Goal: Use online tool/utility

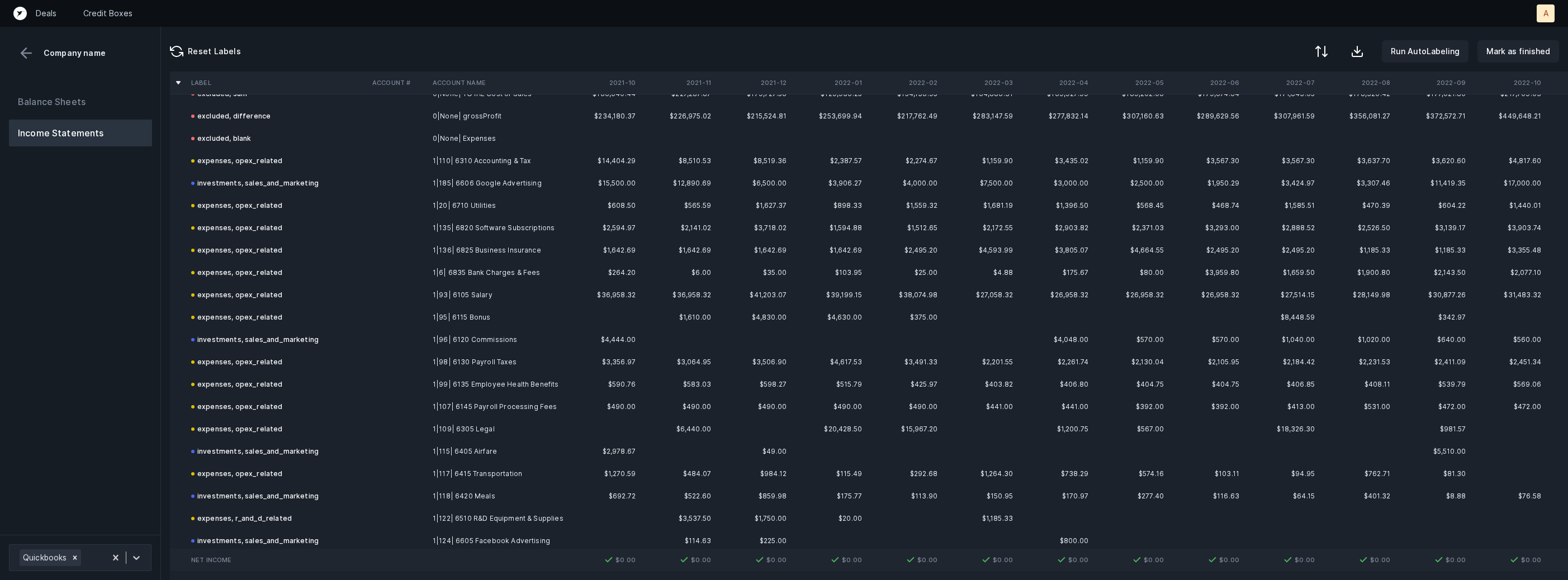
scroll to position [316, 0]
click at [499, 334] on td "1|96| 6120 Commissions" at bounding box center [496, 334] width 136 height 22
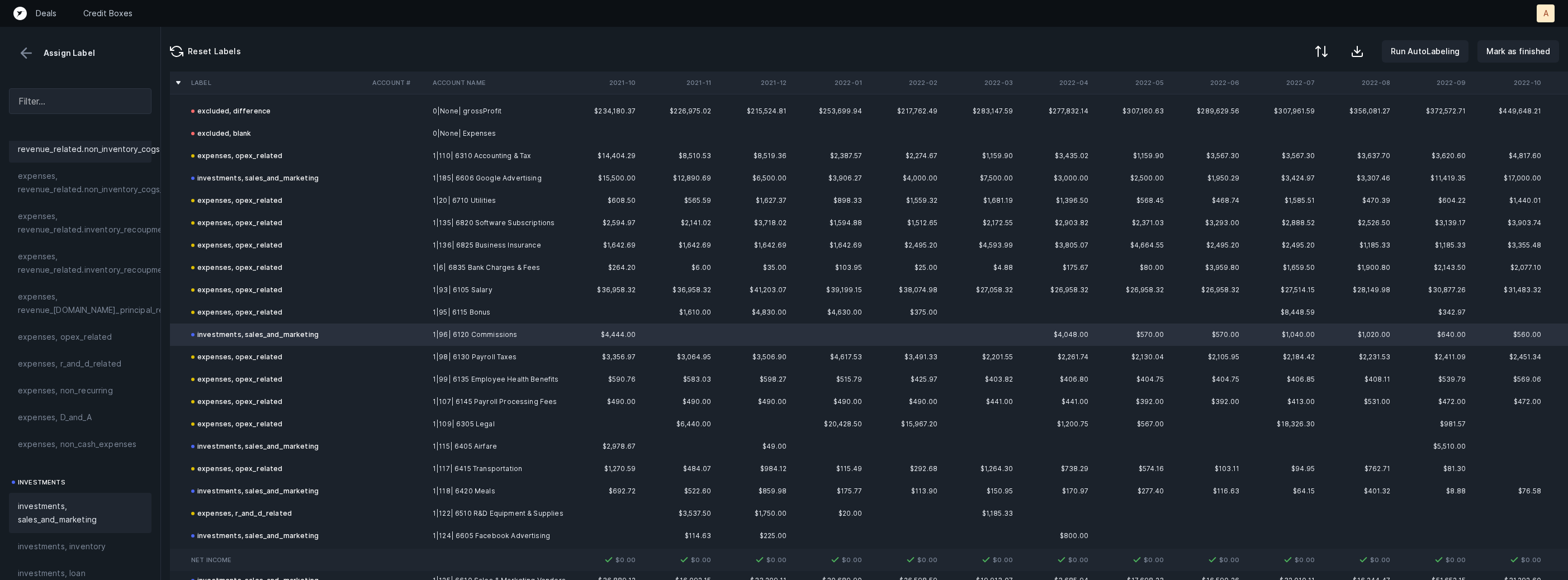
scroll to position [267, 0]
click at [96, 335] on div "expenses, opex_related" at bounding box center [80, 328] width 142 height 27
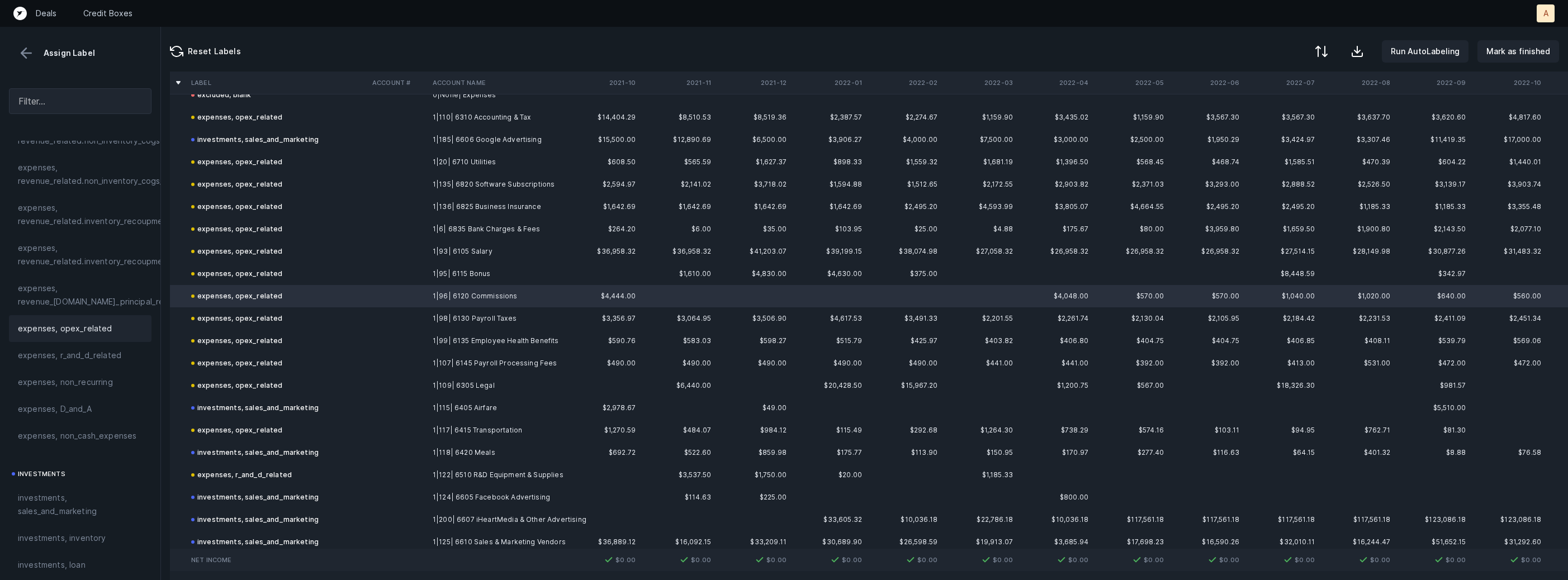
scroll to position [358, 0]
click at [334, 446] on td "investments, sales_and_marketing" at bounding box center [277, 449] width 181 height 22
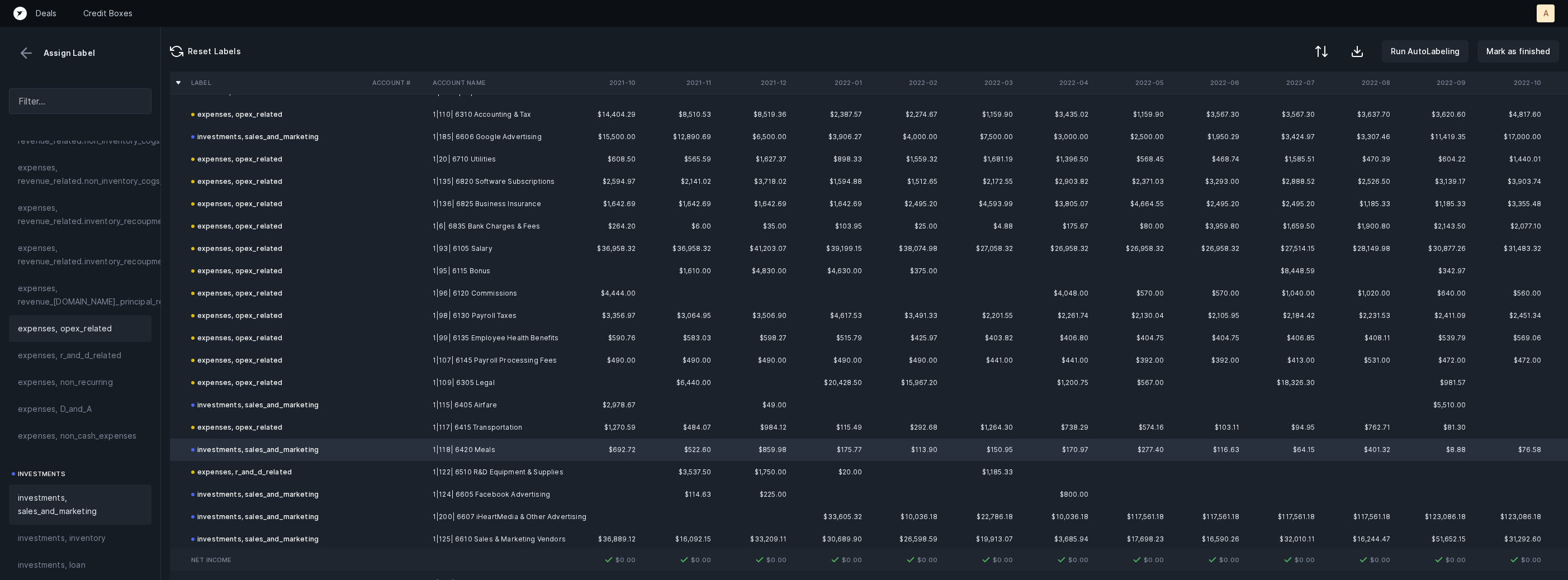
click at [115, 322] on div "expenses, opex_related" at bounding box center [80, 329] width 125 height 14
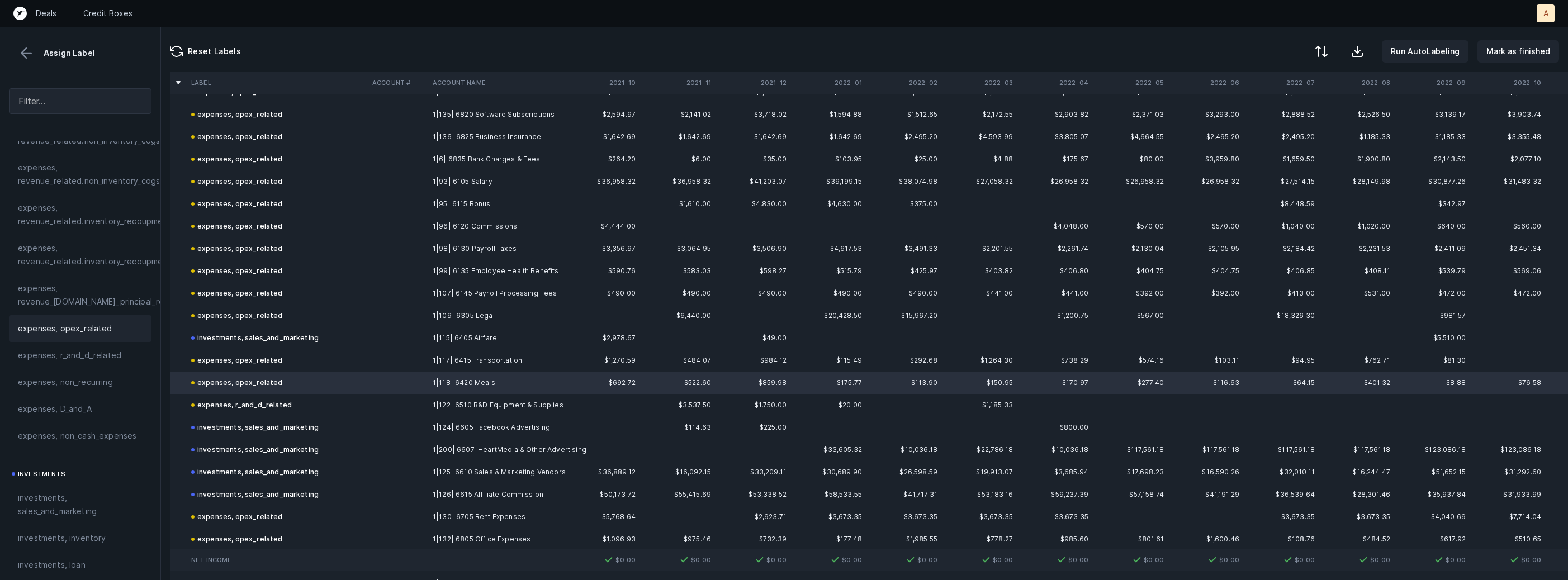
scroll to position [433, 0]
